Goal: Information Seeking & Learning: Learn about a topic

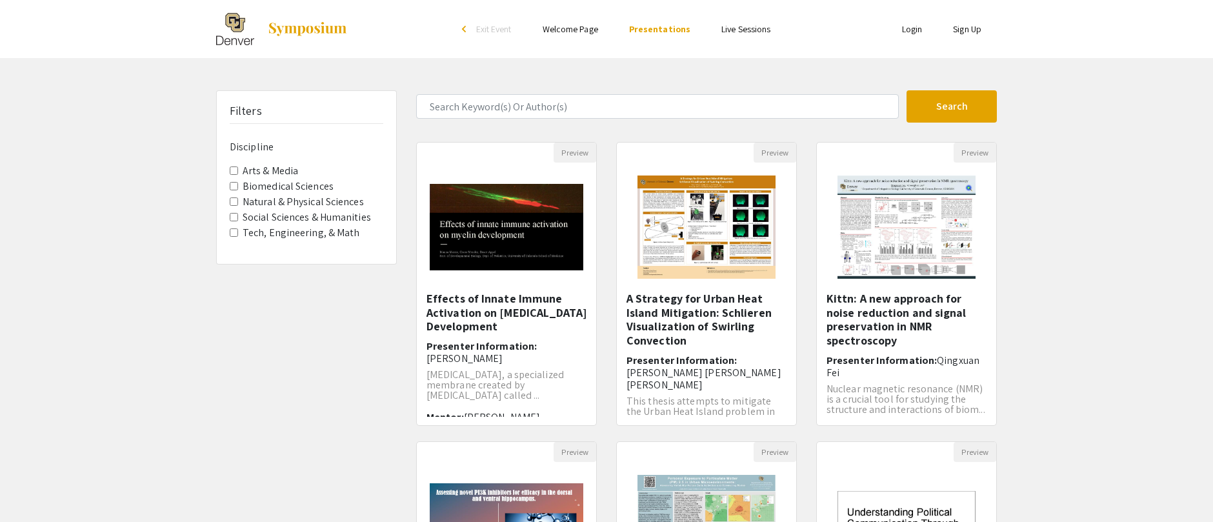
click at [233, 170] on Media "Arts & Media" at bounding box center [234, 170] width 8 height 8
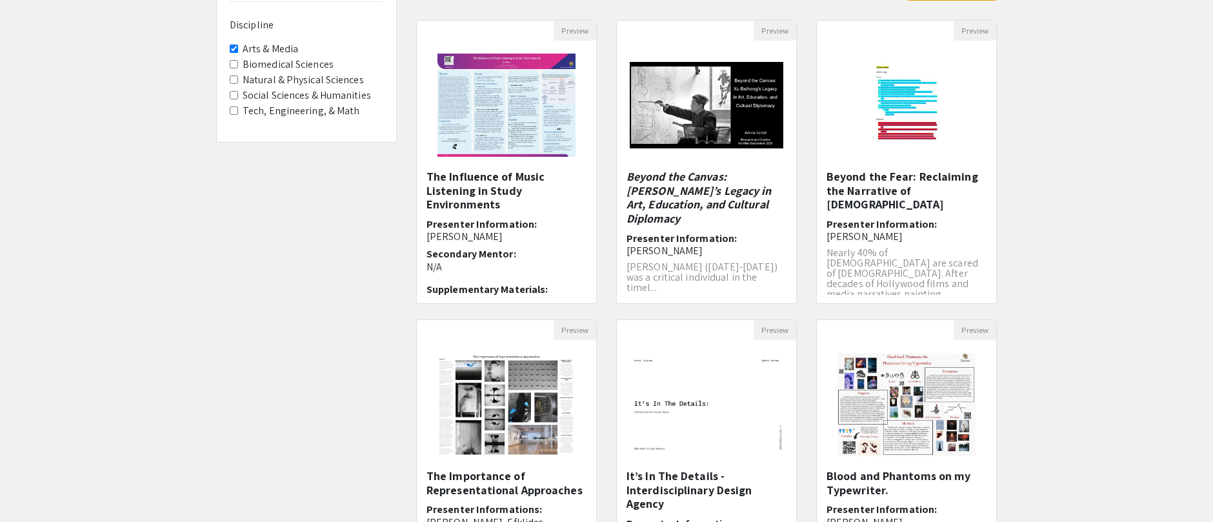
scroll to position [131, 0]
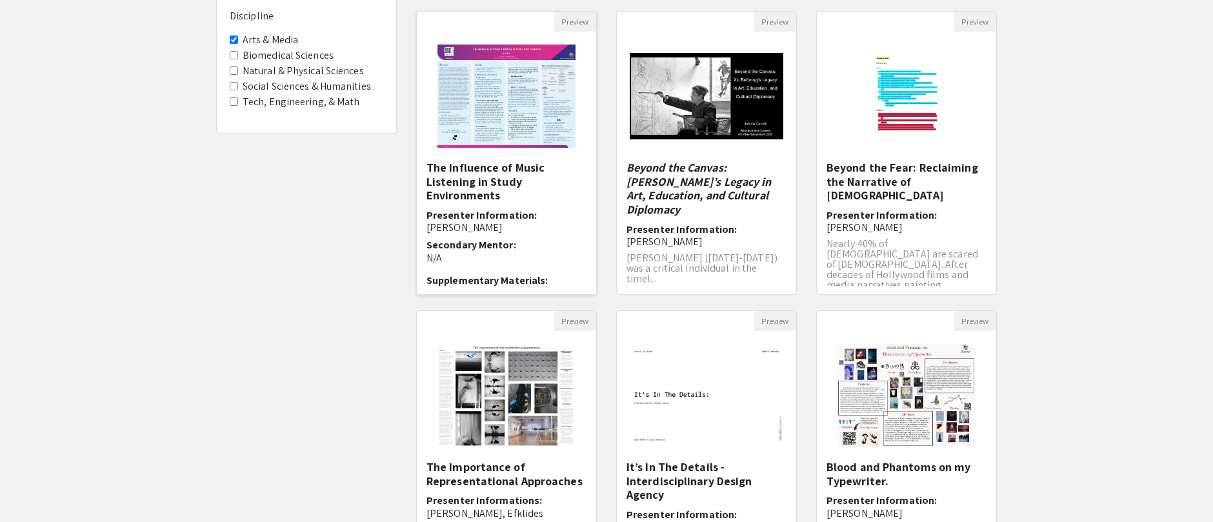
click at [466, 177] on h5 "The Influence of Music Listening in Study Environments" at bounding box center [506, 182] width 160 height 42
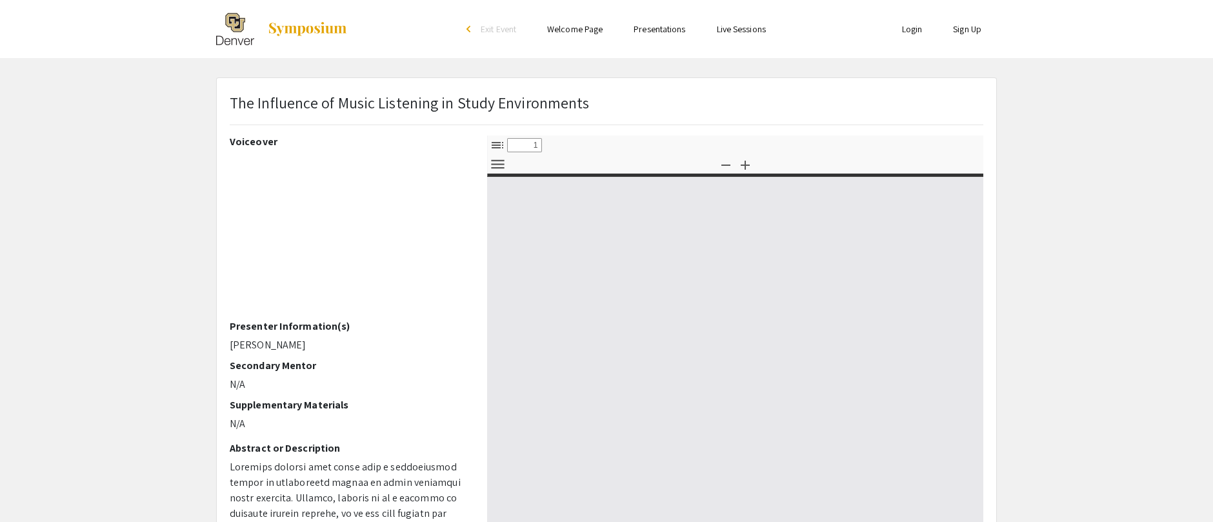
select select "custom"
type input "0"
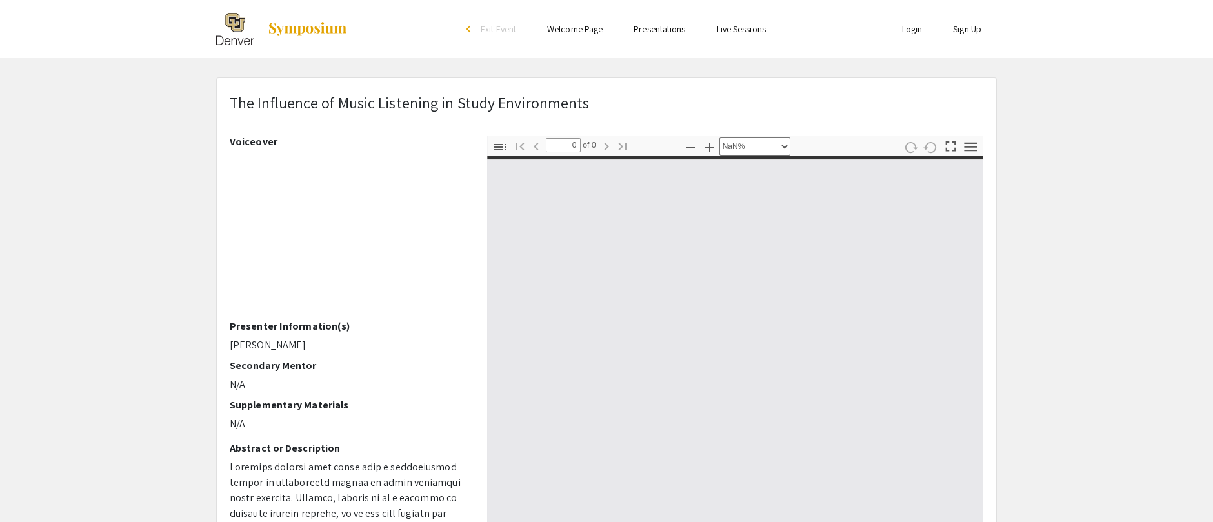
select select "auto"
type input "1"
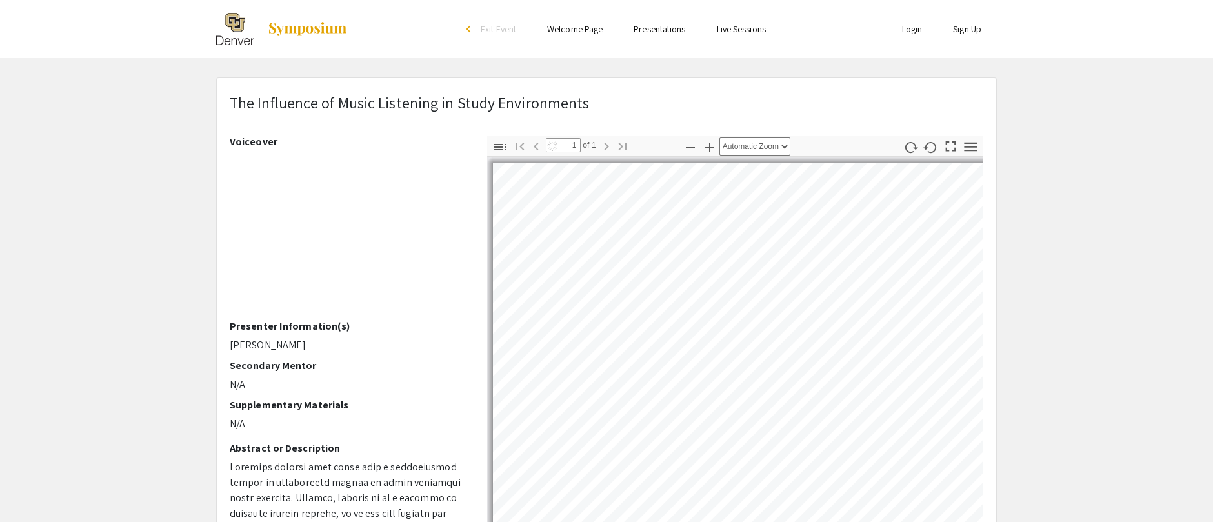
select select "auto"
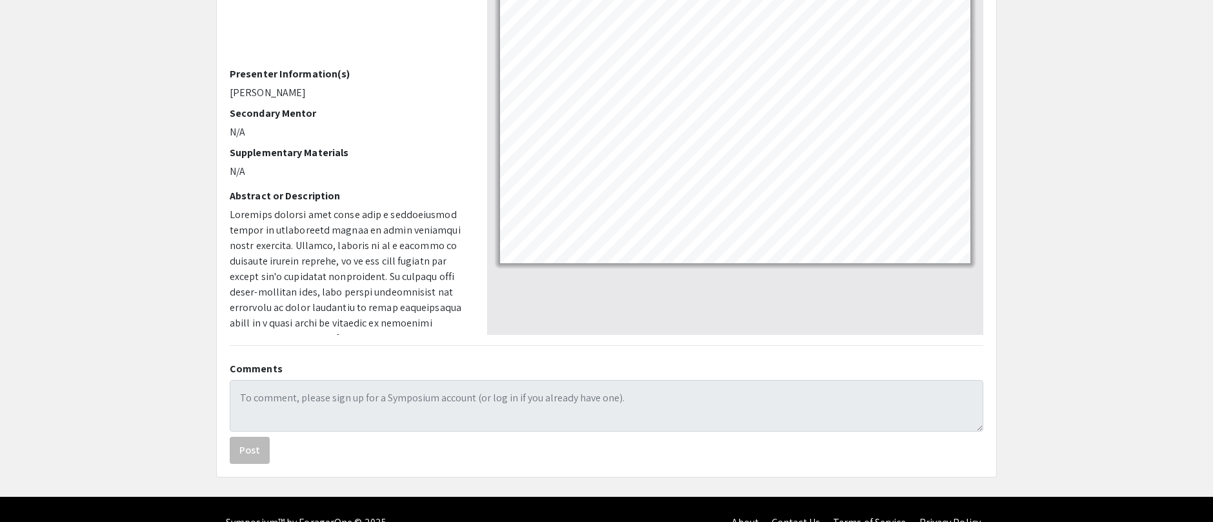
scroll to position [253, 0]
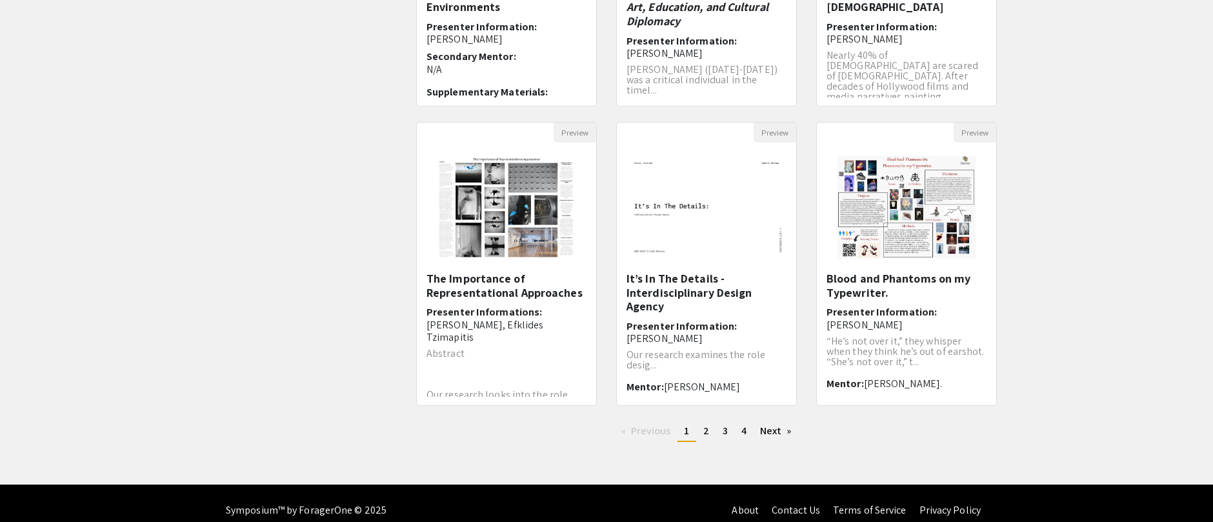
scroll to position [333, 0]
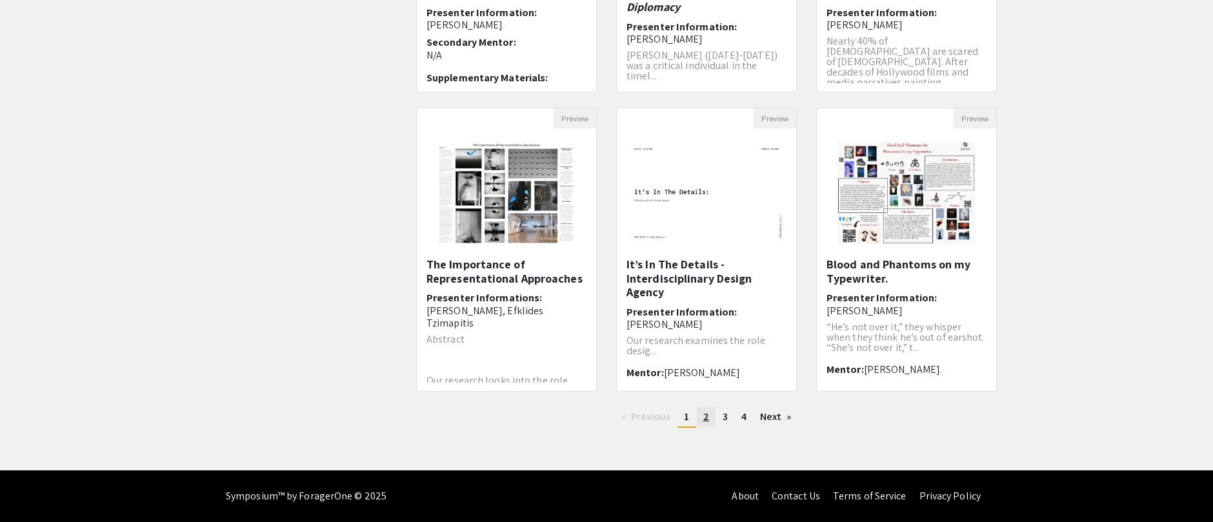
click at [706, 418] on span "2" at bounding box center [706, 417] width 6 height 14
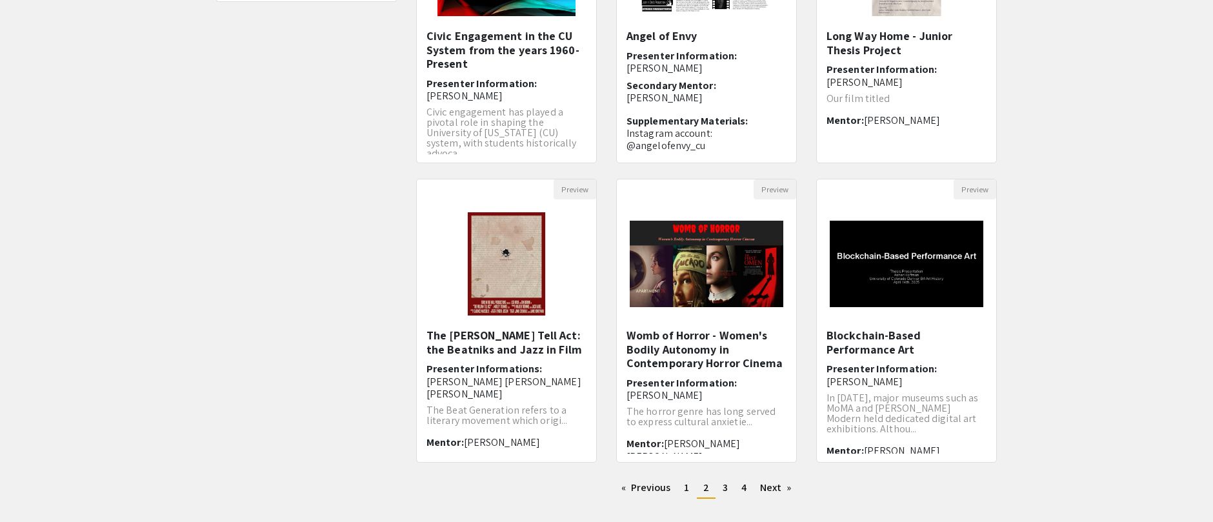
scroll to position [266, 0]
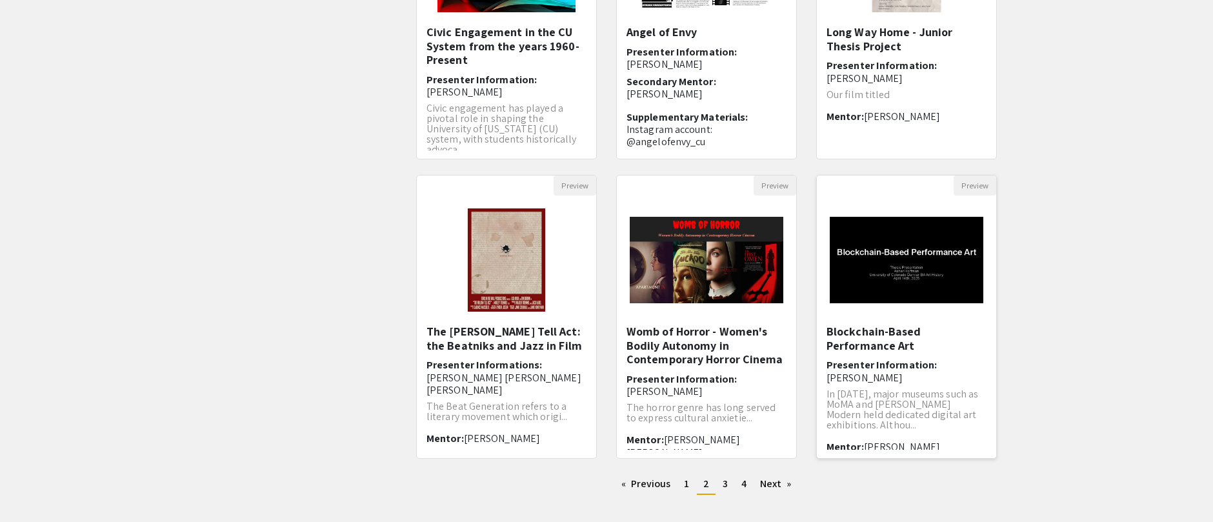
click at [927, 252] on img "Open Presentation <p>Blockchain-Based Performance Art</p>" at bounding box center [906, 260] width 179 height 112
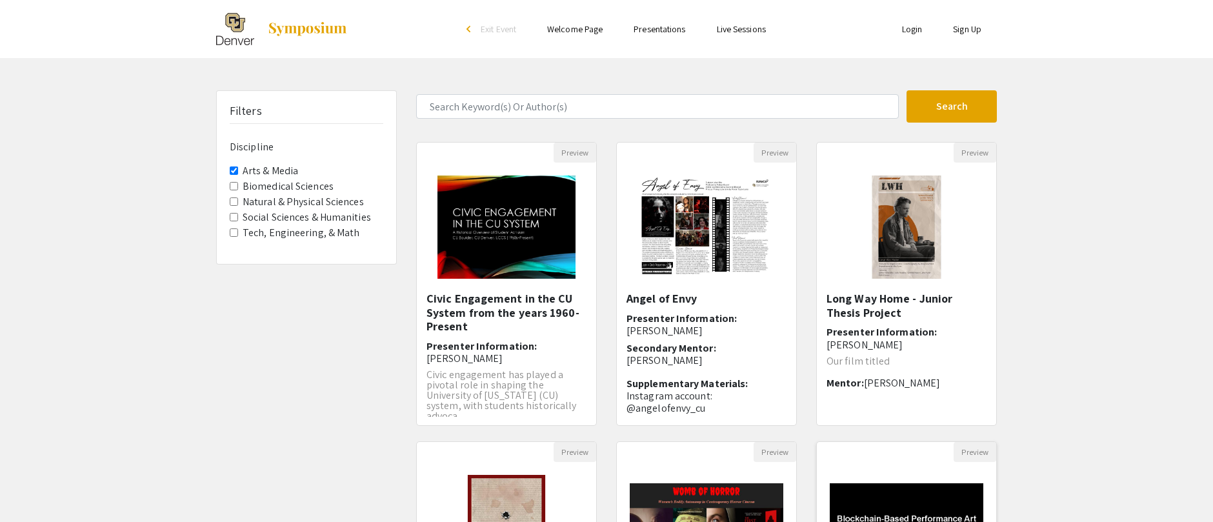
select select "custom"
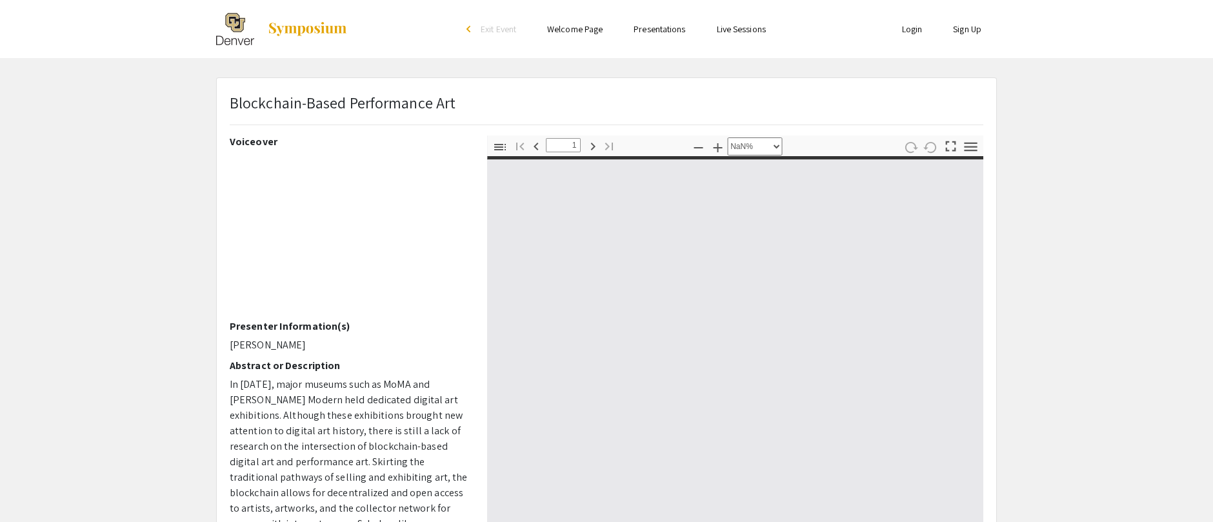
type input "0"
select select "auto"
type input "1"
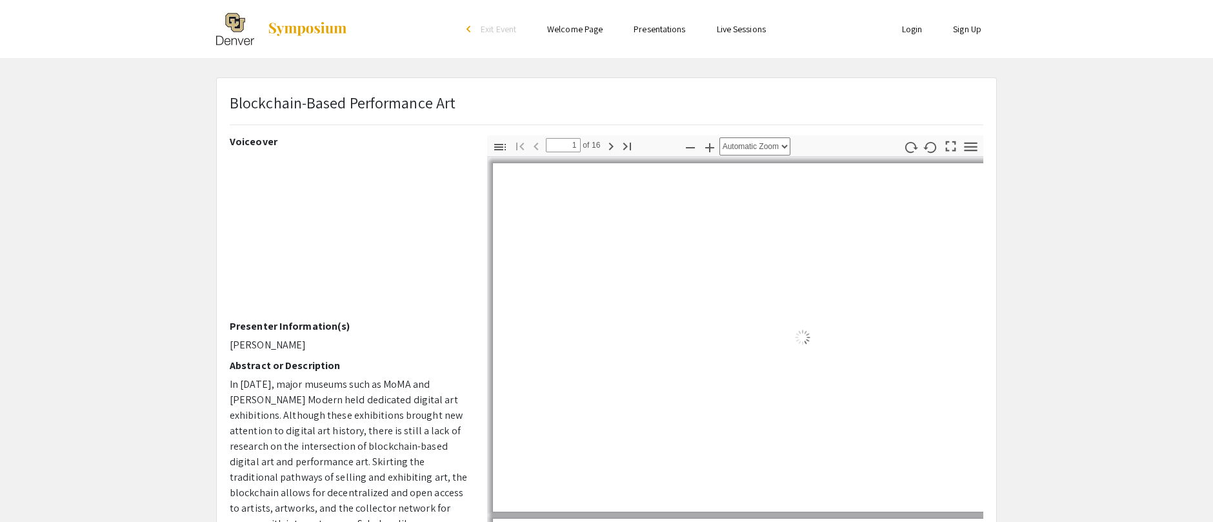
select select "auto"
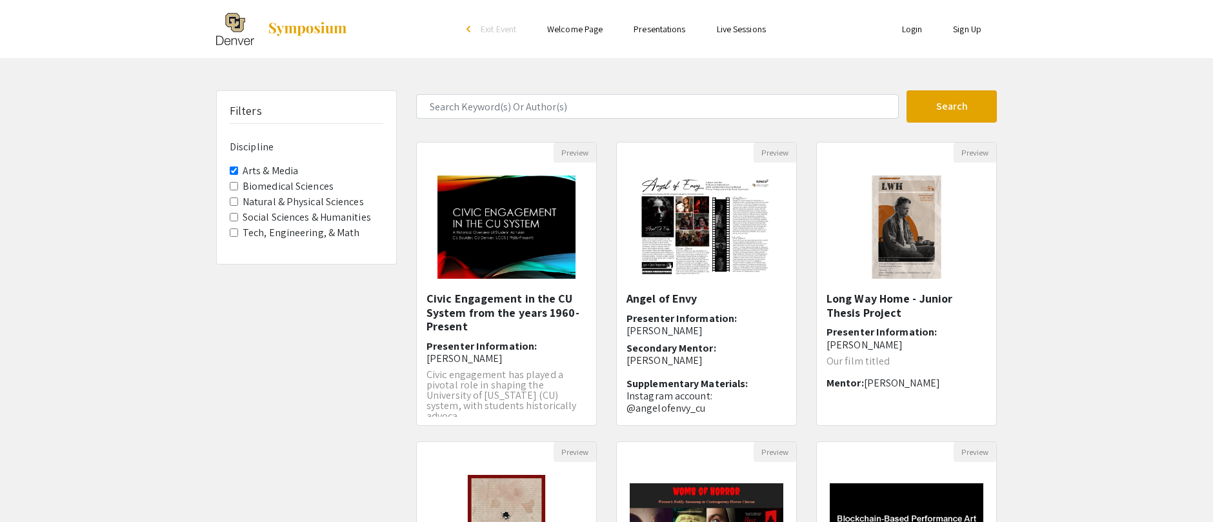
scroll to position [266, 0]
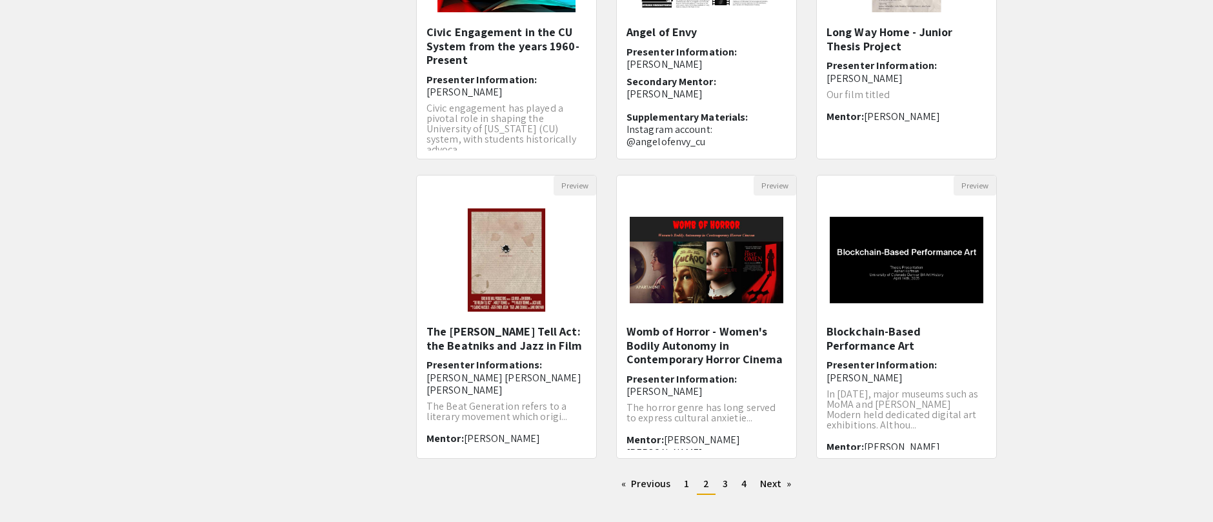
scroll to position [333, 0]
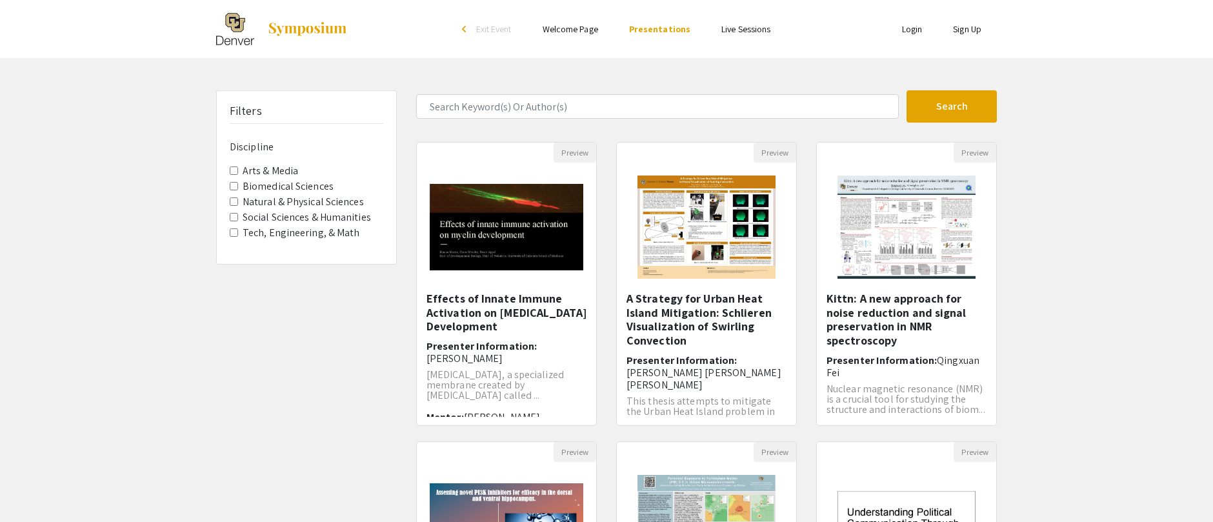
click at [237, 236] on Math "Tech, Engineering, & Math" at bounding box center [234, 232] width 8 height 8
